Goal: Find contact information: Find contact information

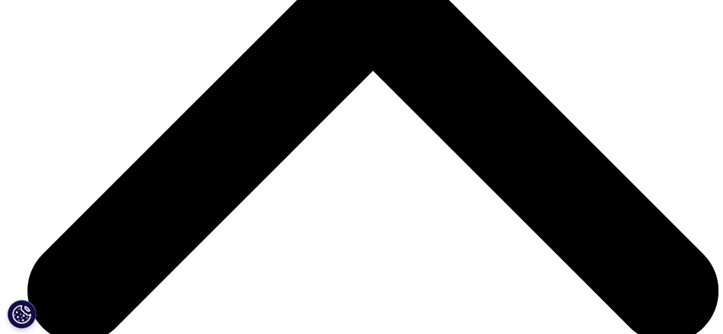
scroll to position [3969, 0]
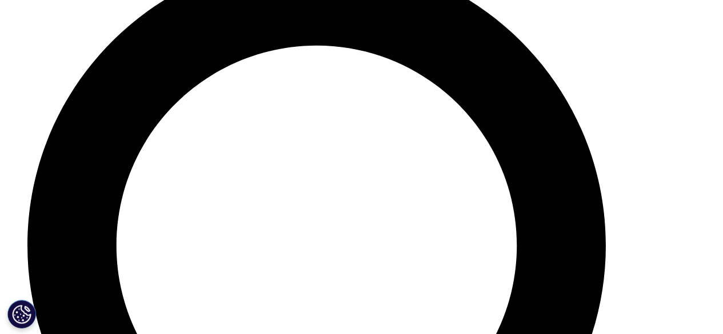
checkbox input "true"
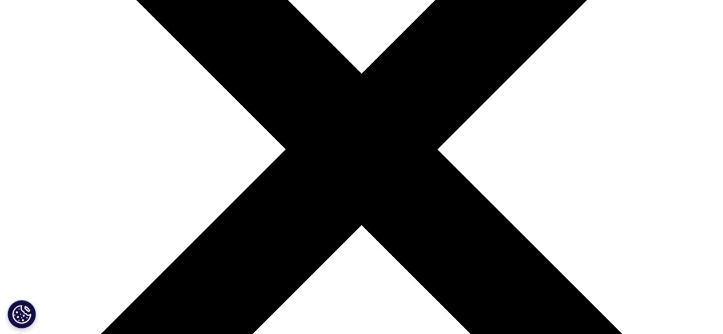
scroll to position [223, 0]
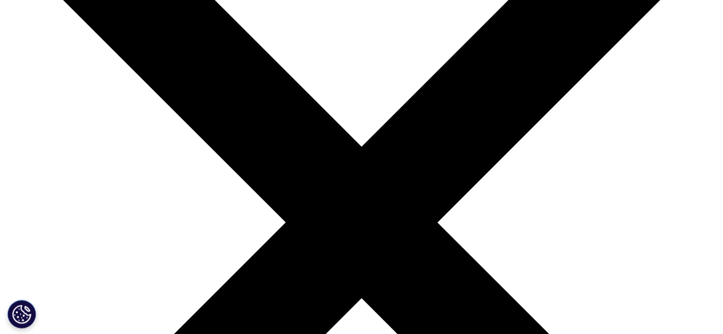
scroll to position [242, 0]
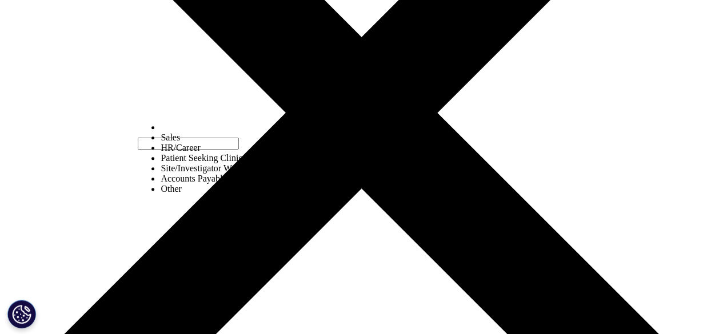
scroll to position [293, 0]
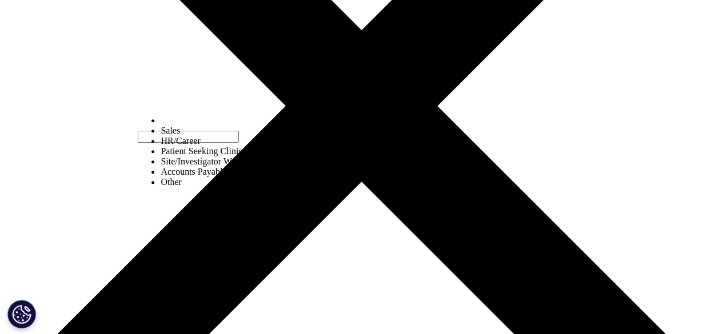
select select "Other"
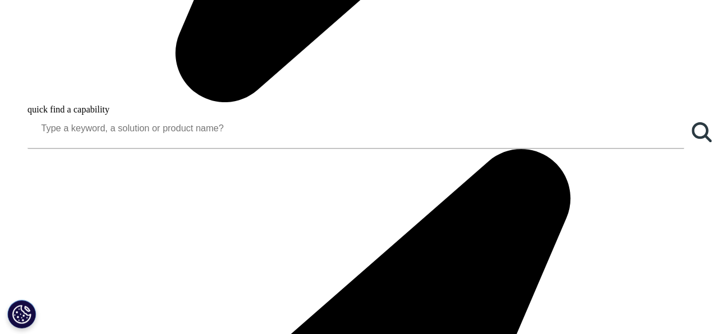
scroll to position [1021, 0]
